Goal: Transaction & Acquisition: Purchase product/service

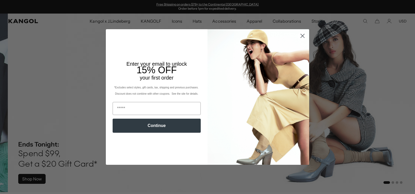
click at [300, 36] on circle "Close dialog" at bounding box center [303, 36] width 9 height 9
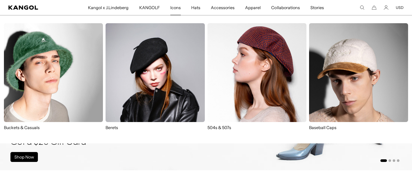
scroll to position [21, 0]
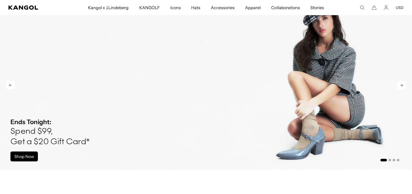
click at [30, 56] on img "1 of 4" at bounding box center [206, 81] width 412 height 177
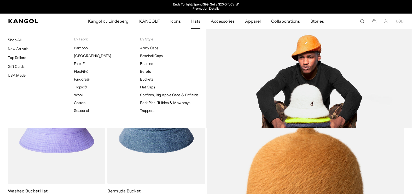
click at [148, 78] on link "Buckets" at bounding box center [146, 79] width 13 height 5
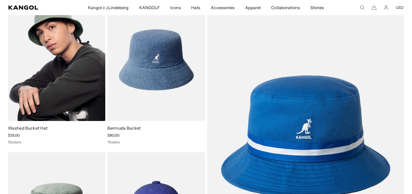
scroll to position [0, 108]
click at [78, 75] on img at bounding box center [56, 60] width 97 height 122
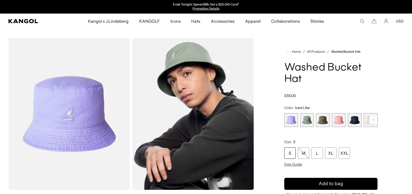
click at [374, 118] on rect at bounding box center [373, 120] width 8 height 8
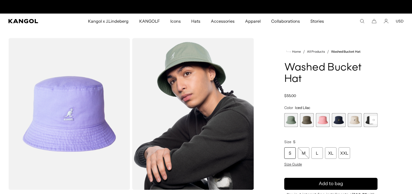
scroll to position [0, 108]
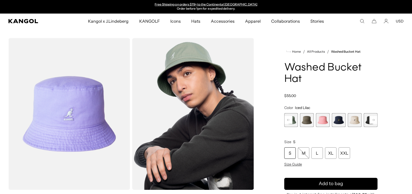
click at [354, 122] on span "6 of 13" at bounding box center [354, 120] width 14 height 14
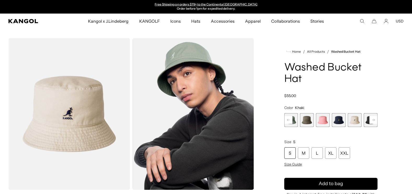
click at [328, 124] on span "4 of 13" at bounding box center [322, 120] width 14 height 14
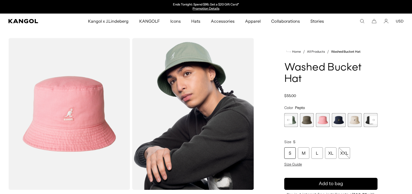
click at [289, 120] on icon at bounding box center [288, 120] width 3 height 2
click at [289, 120] on span "1 of 13" at bounding box center [291, 120] width 14 height 14
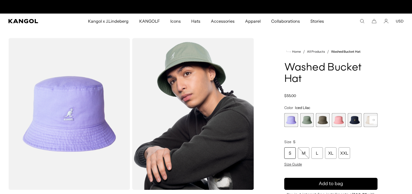
scroll to position [0, 108]
click at [371, 121] on rect at bounding box center [373, 120] width 8 height 8
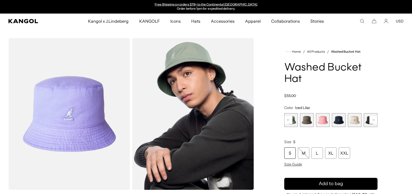
click at [371, 121] on rect at bounding box center [373, 120] width 8 height 8
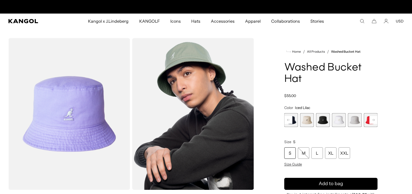
scroll to position [0, 0]
click at [338, 120] on span "8 of 13" at bounding box center [338, 120] width 14 height 14
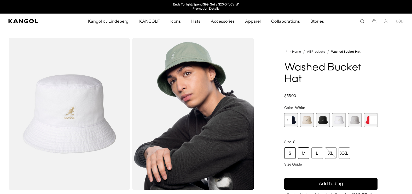
click at [306, 153] on div "M" at bounding box center [302, 152] width 11 height 11
click at [87, 111] on img "Gallery Viewer" at bounding box center [69, 114] width 122 height 152
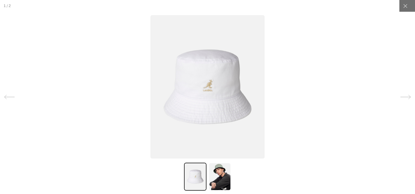
scroll to position [0, 108]
click at [220, 173] on img at bounding box center [220, 177] width 22 height 28
